Goal: Task Accomplishment & Management: Manage account settings

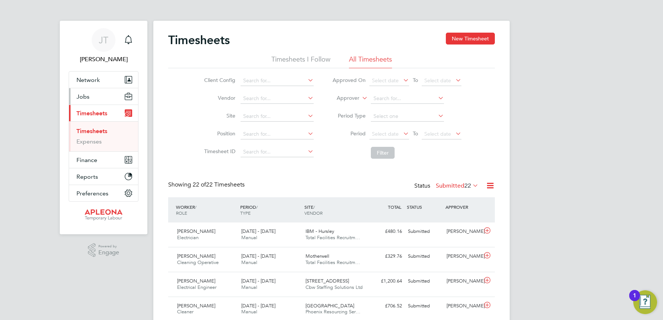
click at [88, 92] on button "Jobs" at bounding box center [103, 96] width 69 height 16
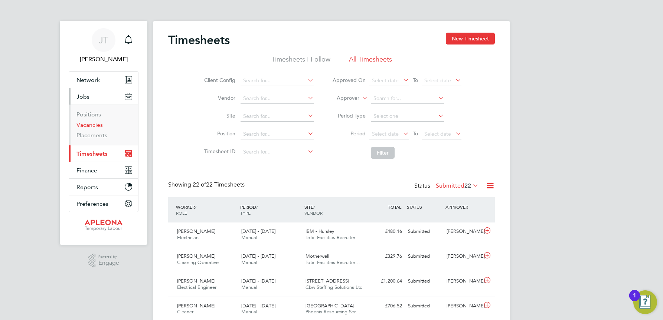
click at [92, 125] on link "Vacancies" at bounding box center [89, 124] width 26 height 7
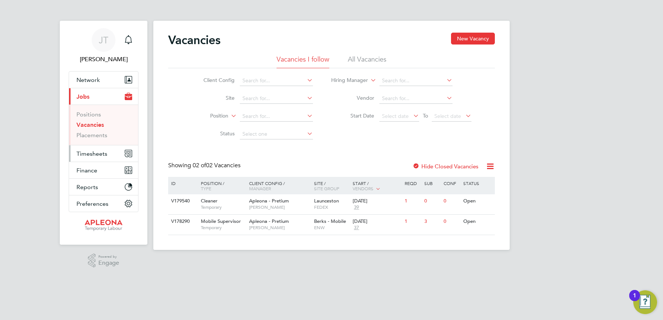
click at [94, 154] on span "Timesheets" at bounding box center [91, 153] width 31 height 7
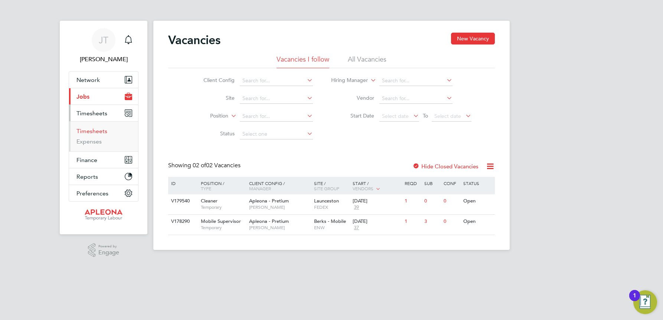
click at [98, 133] on link "Timesheets" at bounding box center [91, 131] width 31 height 7
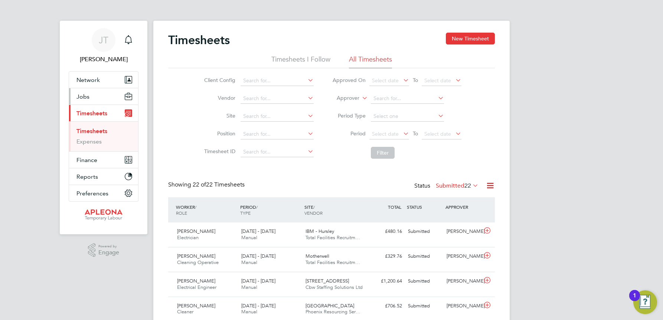
click at [85, 95] on span "Jobs" at bounding box center [82, 96] width 13 height 7
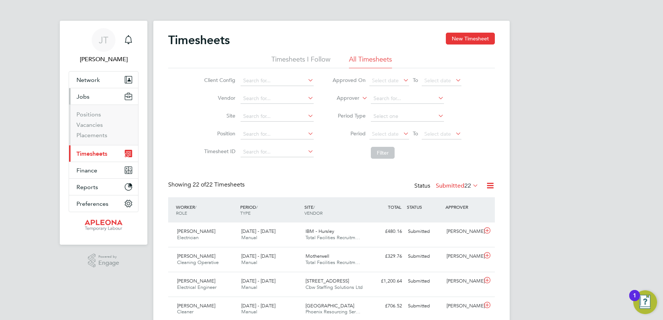
click at [92, 152] on span "Timesheets" at bounding box center [91, 153] width 31 height 7
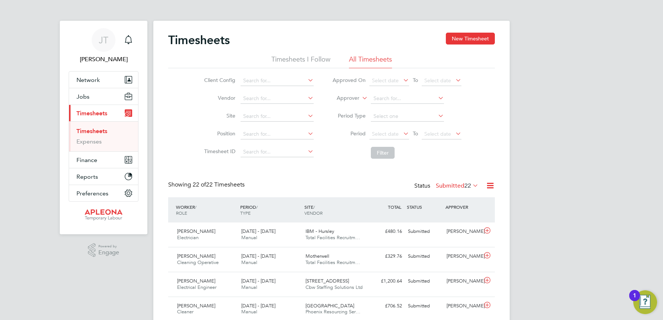
click at [95, 132] on link "Timesheets" at bounding box center [91, 131] width 31 height 7
click at [87, 94] on span "Jobs" at bounding box center [82, 96] width 13 height 7
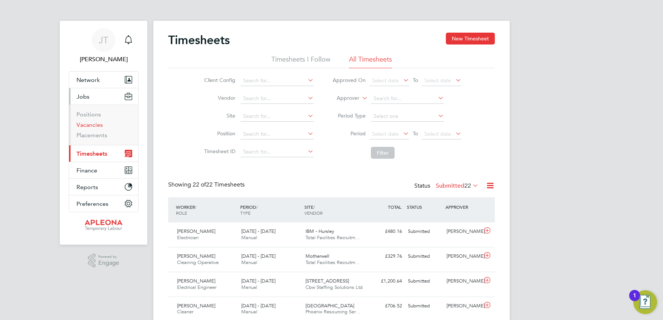
click at [95, 122] on link "Vacancies" at bounding box center [89, 124] width 26 height 7
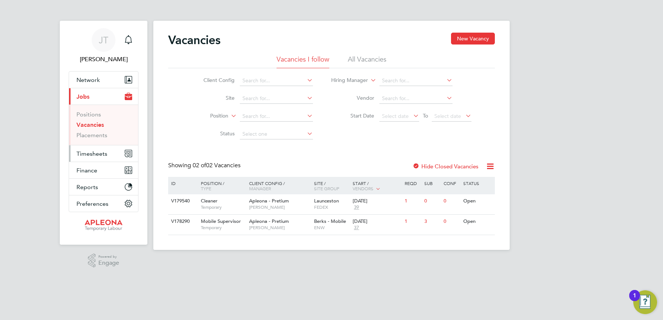
click at [89, 154] on span "Timesheets" at bounding box center [91, 153] width 31 height 7
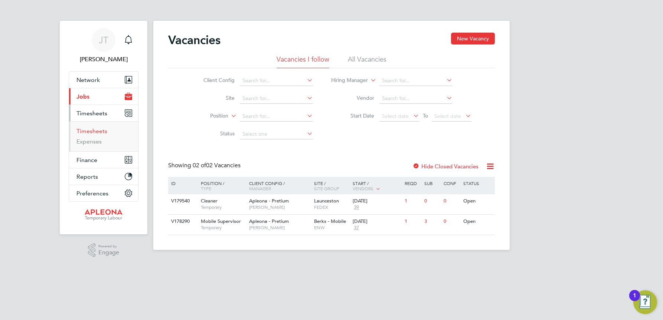
click at [91, 132] on link "Timesheets" at bounding box center [91, 131] width 31 height 7
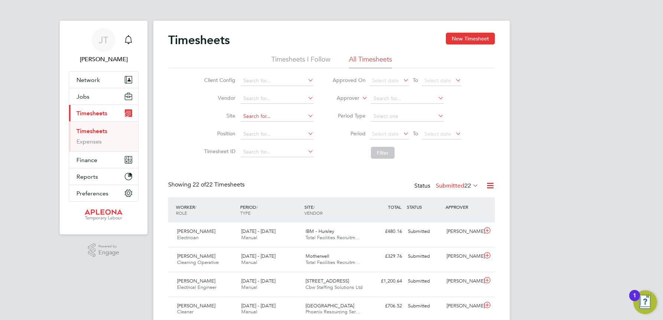
click at [248, 115] on input at bounding box center [276, 116] width 73 height 10
click at [274, 127] on li "NGN Nether [PERSON_NAME]" at bounding box center [279, 127] width 78 height 10
type input "NGN Nether [PERSON_NAME]"
click at [381, 153] on button "Filter" at bounding box center [383, 153] width 24 height 12
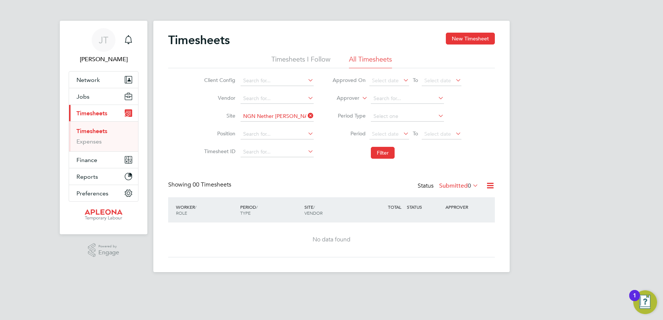
click at [471, 187] on icon at bounding box center [471, 185] width 0 height 10
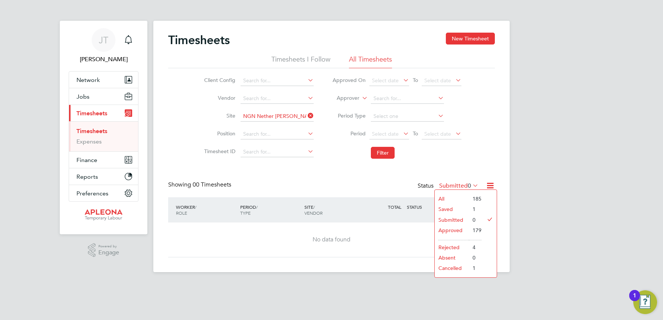
click at [448, 230] on li "Approved" at bounding box center [452, 230] width 34 height 10
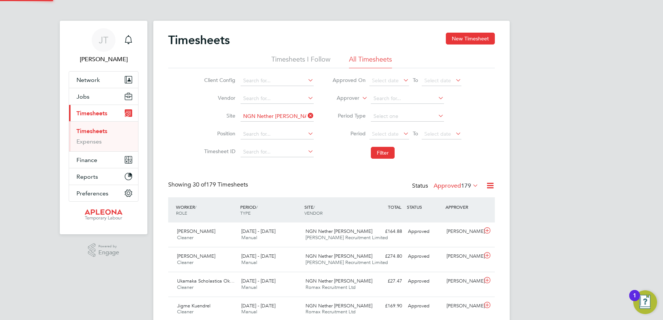
scroll to position [19, 65]
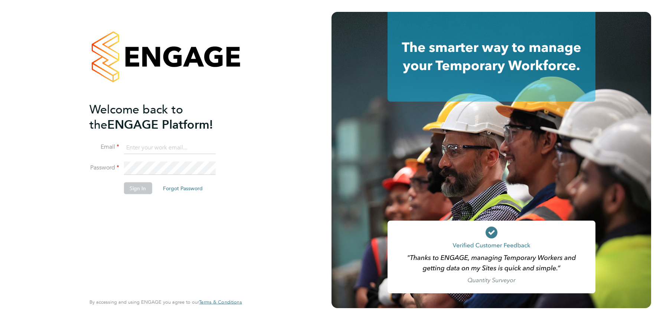
type input "julie.tante@apleona.com"
click at [137, 190] on button "Sign In" at bounding box center [138, 189] width 28 height 12
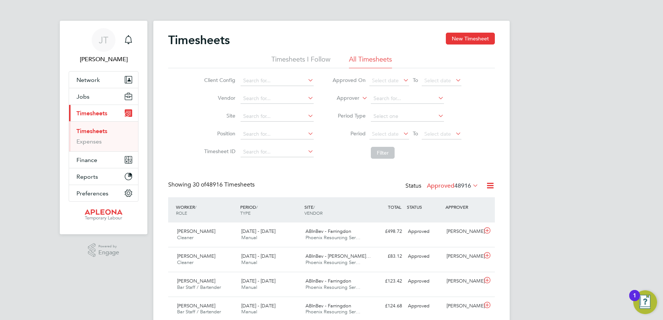
click at [471, 184] on icon at bounding box center [471, 185] width 0 height 10
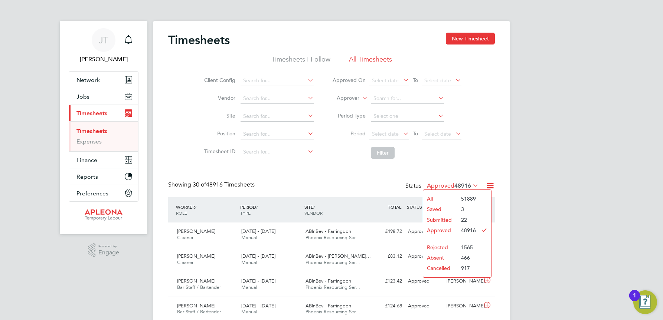
click at [438, 217] on li "Submitted" at bounding box center [440, 220] width 34 height 10
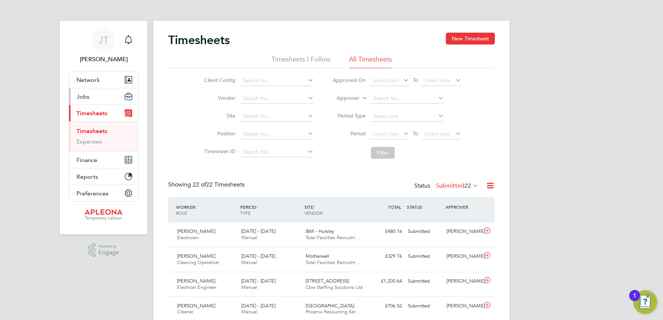
click at [91, 92] on button "Jobs" at bounding box center [103, 96] width 69 height 16
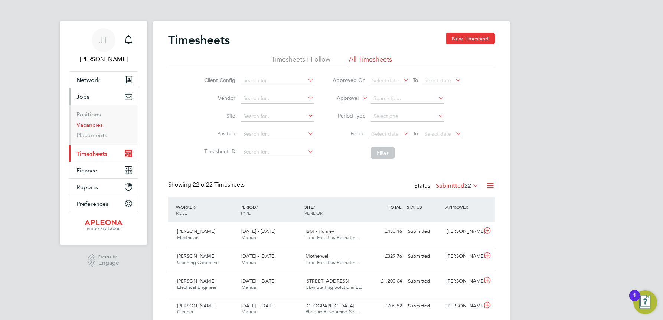
click at [94, 121] on link "Vacancies" at bounding box center [89, 124] width 26 height 7
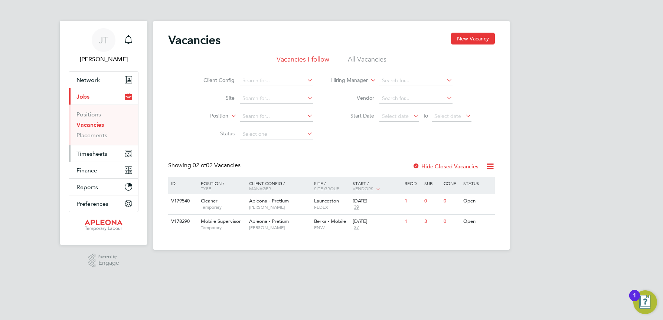
click at [91, 153] on span "Timesheets" at bounding box center [91, 153] width 31 height 7
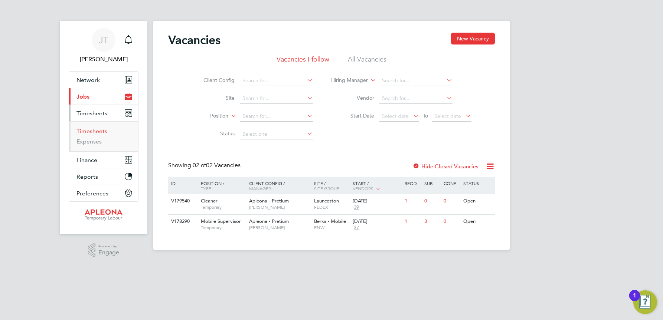
click at [91, 132] on link "Timesheets" at bounding box center [91, 131] width 31 height 7
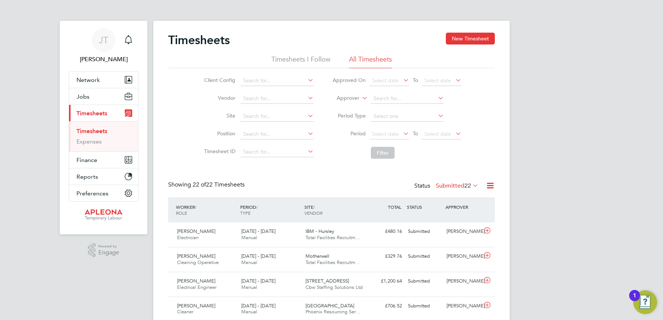
click at [471, 186] on icon at bounding box center [471, 185] width 0 height 10
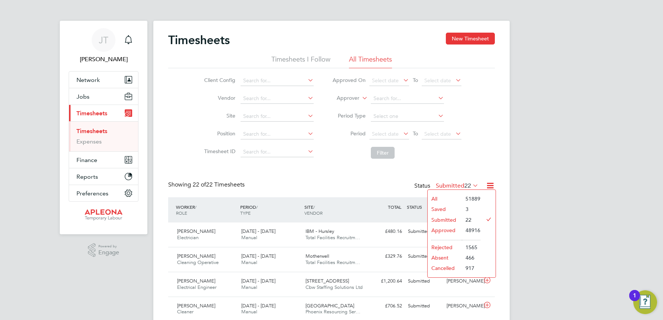
click at [444, 206] on li "Saved" at bounding box center [444, 209] width 34 height 10
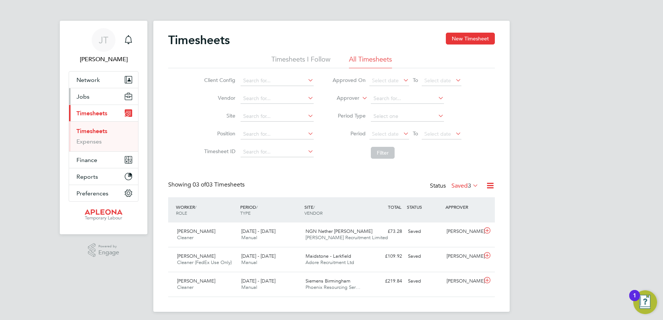
click at [80, 96] on span "Jobs" at bounding box center [82, 96] width 13 height 7
click at [471, 185] on icon at bounding box center [471, 185] width 0 height 10
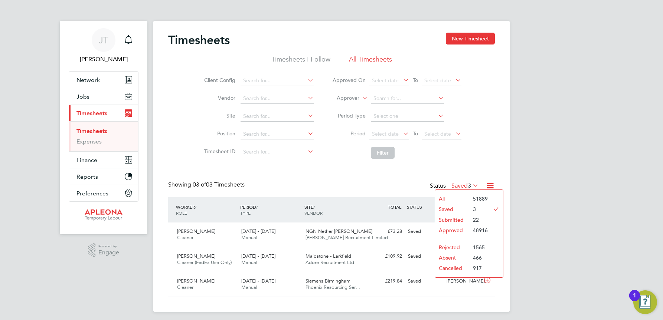
click at [455, 220] on li "Submitted" at bounding box center [452, 220] width 34 height 10
